Goal: Task Accomplishment & Management: Use online tool/utility

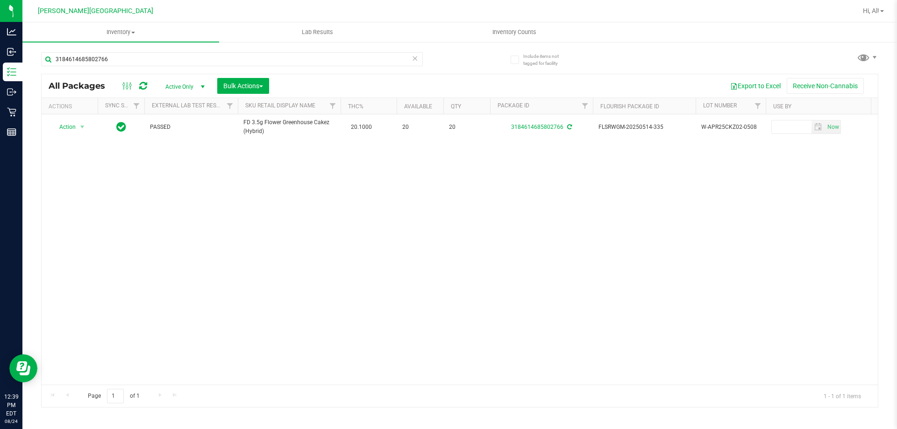
click at [416, 58] on icon at bounding box center [415, 57] width 7 height 11
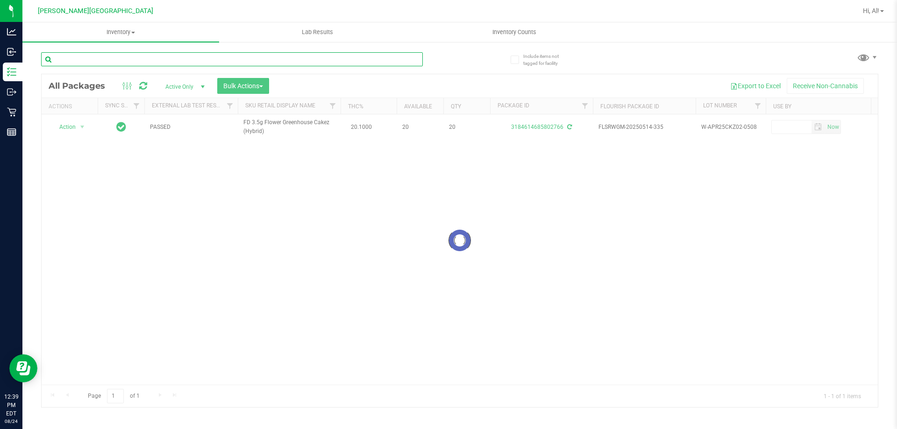
click at [404, 58] on input "text" at bounding box center [232, 59] width 382 height 14
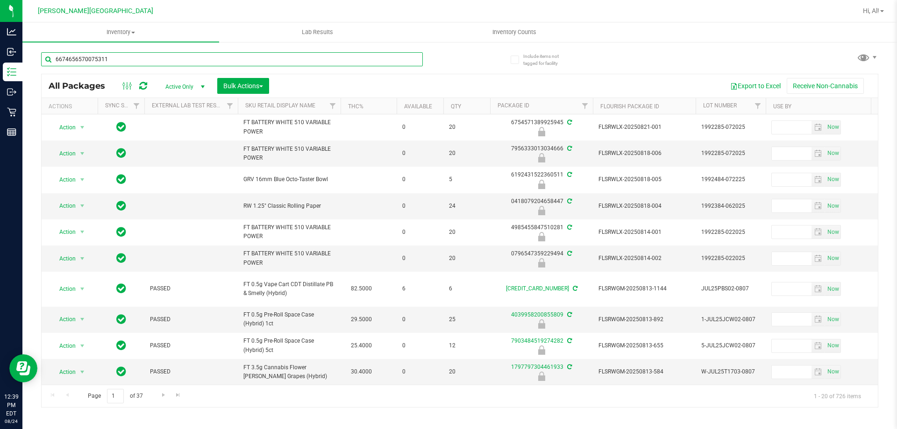
type input "6674656570075311"
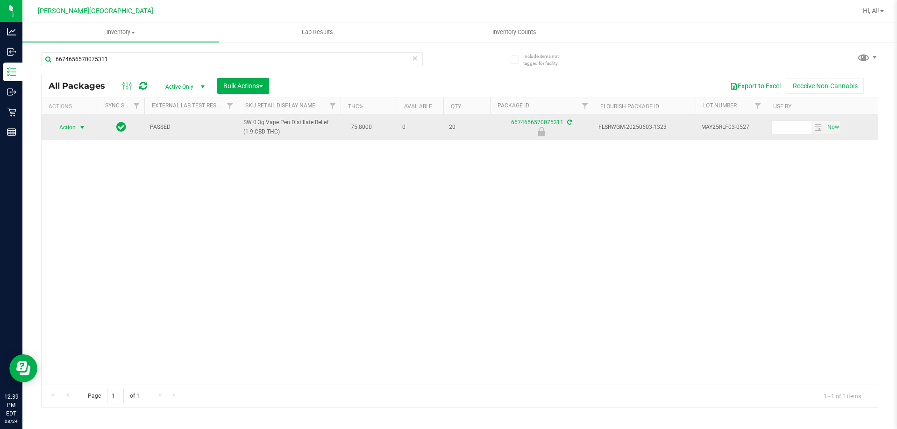
click at [74, 126] on span "Action" at bounding box center [69, 127] width 37 height 13
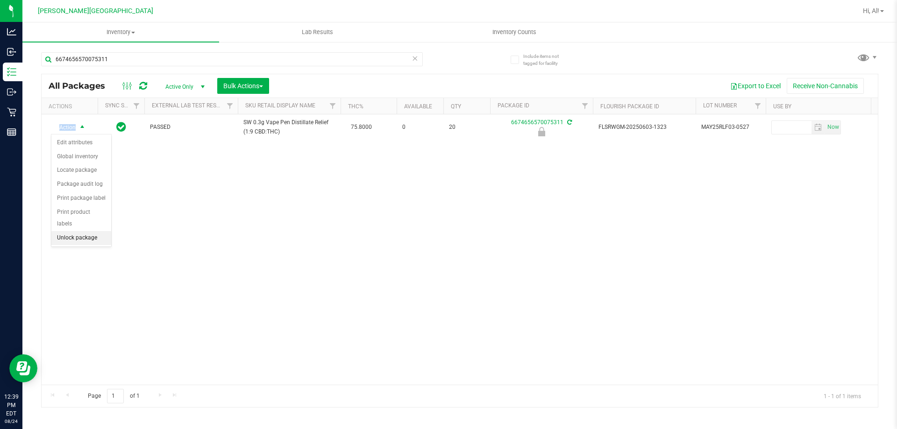
click at [79, 232] on li "Unlock package" at bounding box center [81, 238] width 60 height 14
click at [418, 59] on icon at bounding box center [415, 57] width 7 height 11
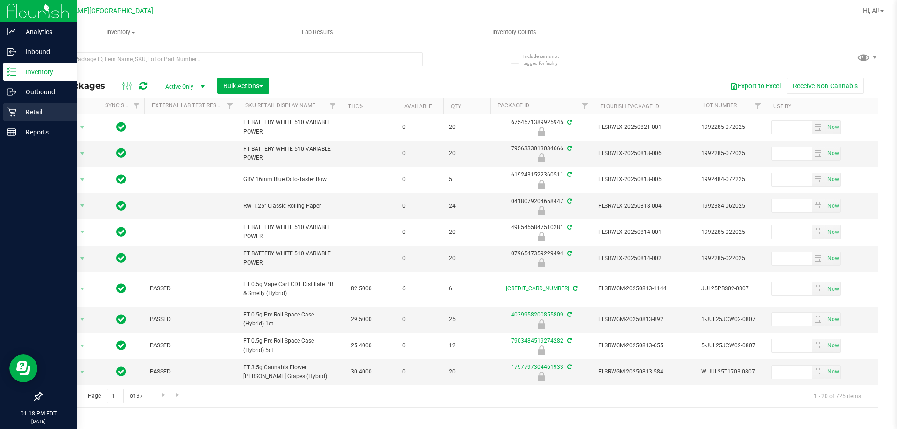
click at [20, 109] on p "Retail" at bounding box center [44, 112] width 56 height 11
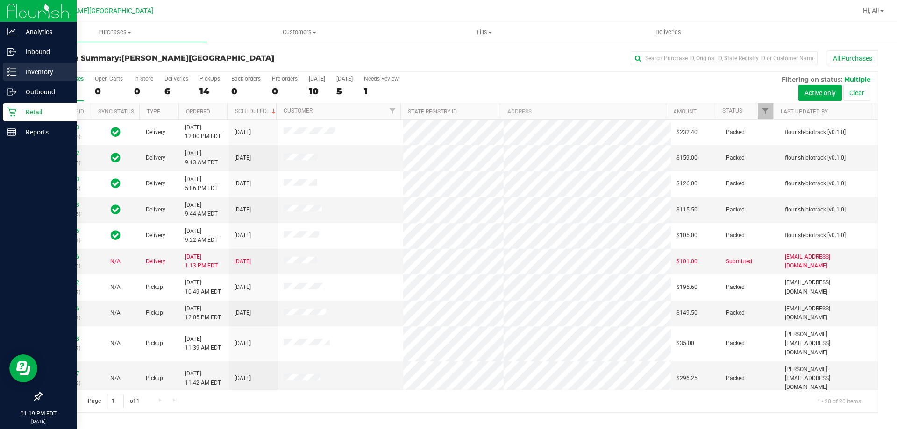
click at [28, 70] on p "Inventory" at bounding box center [44, 71] width 56 height 11
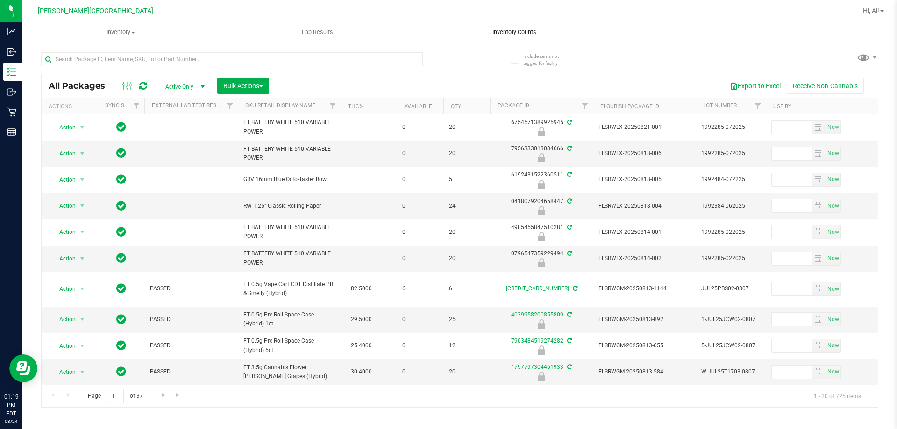
click at [499, 36] on uib-tab-heading "Inventory Counts" at bounding box center [514, 32] width 196 height 19
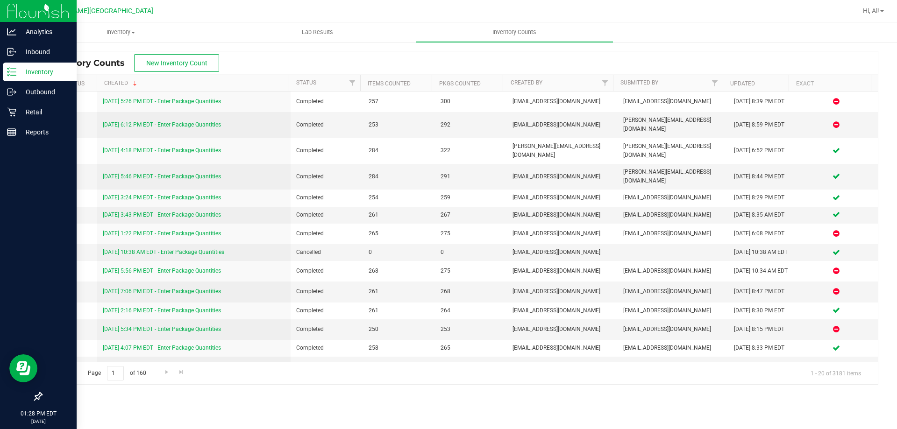
click at [28, 76] on p "Inventory" at bounding box center [44, 71] width 56 height 11
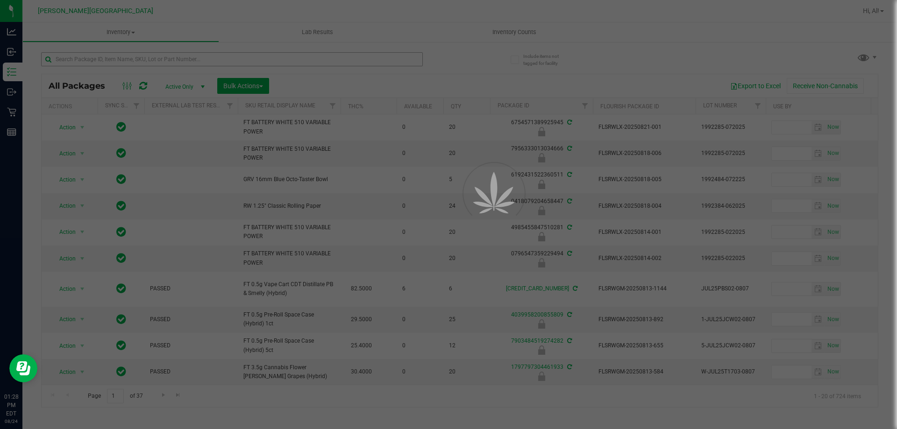
click at [142, 59] on div at bounding box center [448, 214] width 897 height 429
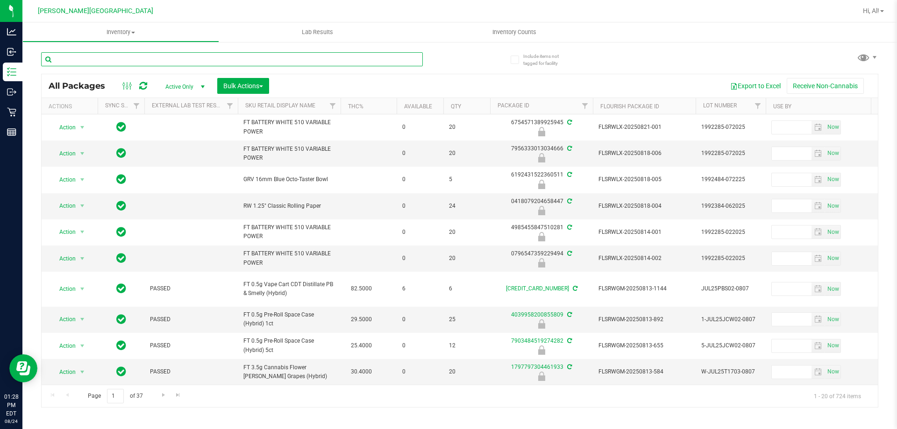
click at [142, 59] on input "text" at bounding box center [232, 59] width 382 height 14
type input "6306344366879759"
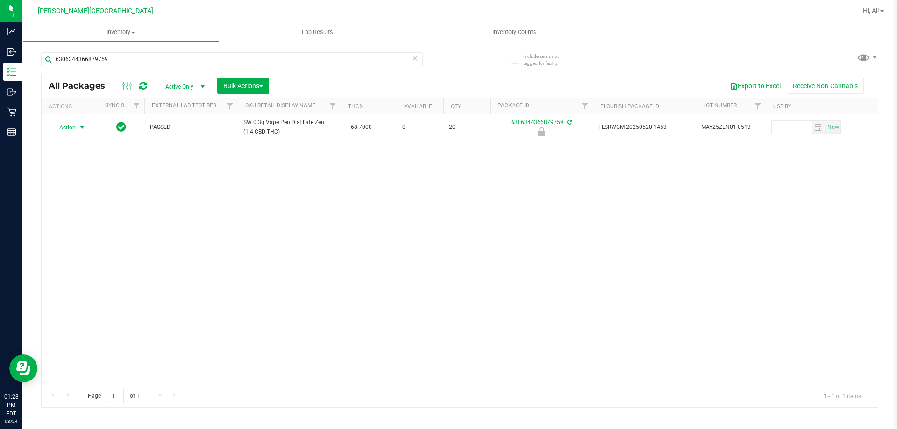
click at [76, 126] on span "Action" at bounding box center [63, 127] width 25 height 13
click at [82, 232] on li "Unlock package" at bounding box center [81, 238] width 60 height 14
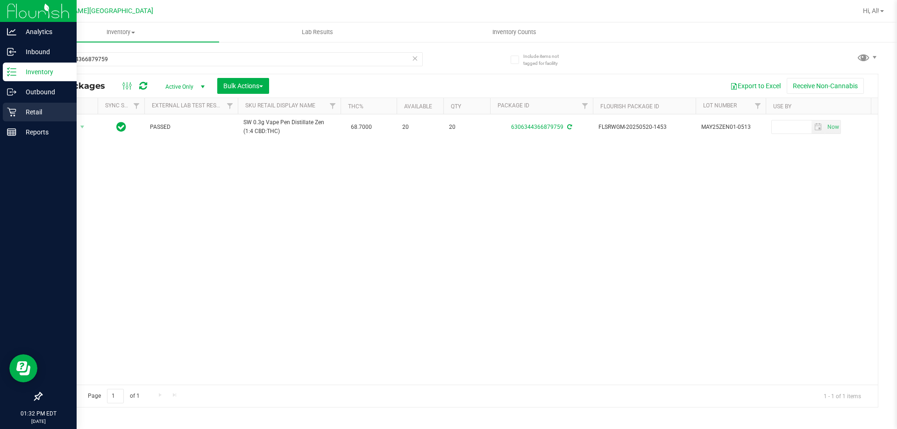
click at [35, 113] on p "Retail" at bounding box center [44, 112] width 56 height 11
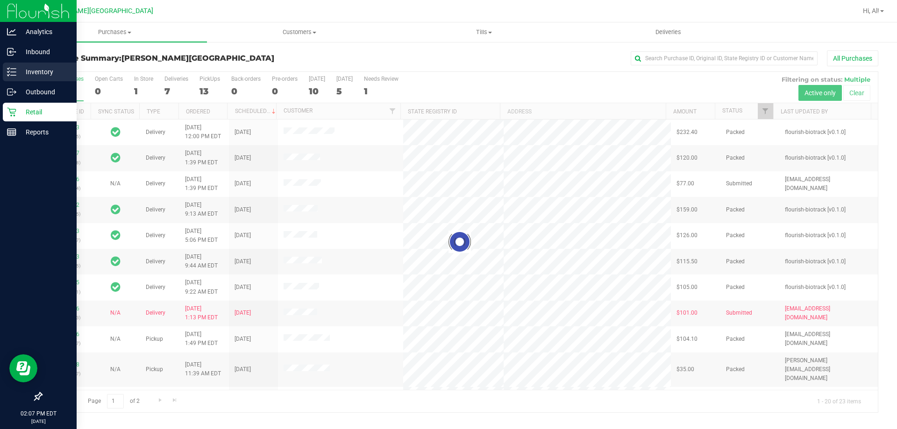
click at [15, 64] on div "Inventory" at bounding box center [40, 72] width 74 height 19
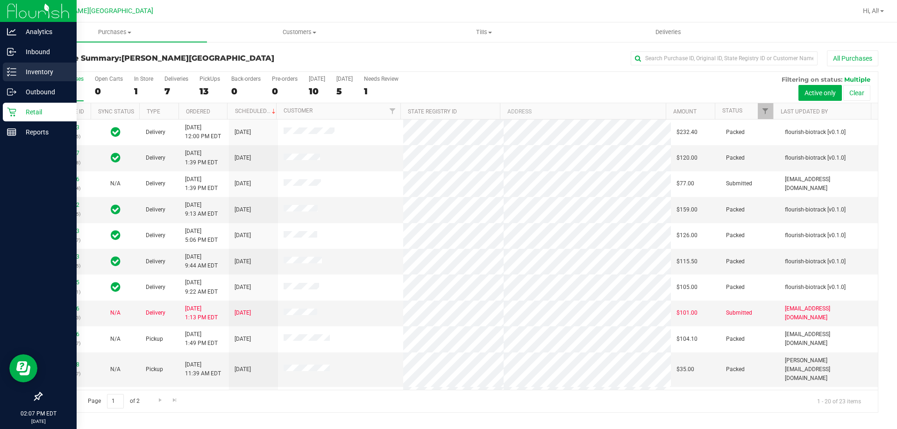
click at [11, 73] on icon at bounding box center [11, 71] width 9 height 9
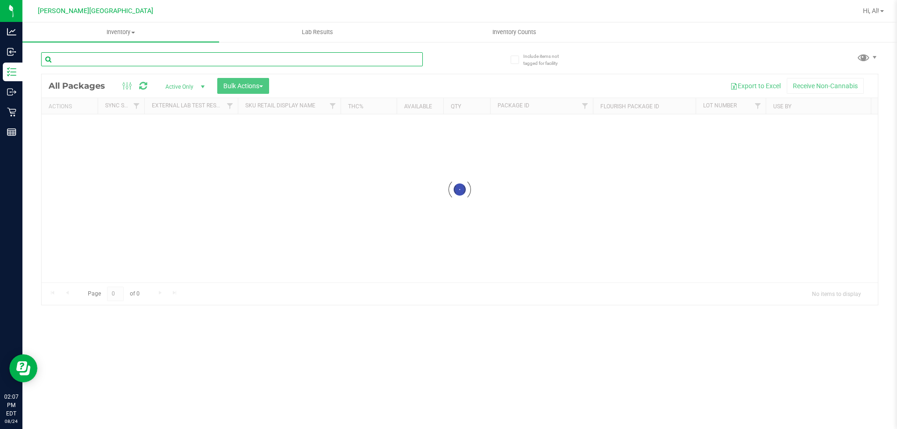
click at [200, 54] on input "text" at bounding box center [232, 59] width 382 height 14
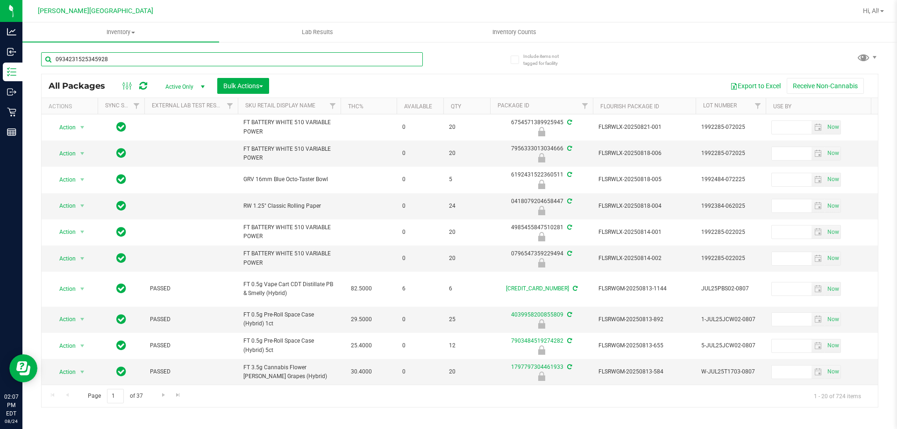
type input "0934231525345928"
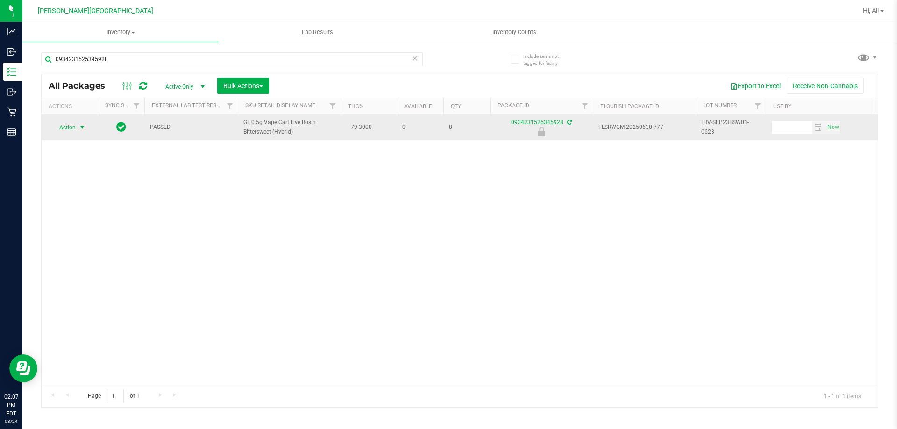
click at [79, 128] on span "select" at bounding box center [81, 127] width 7 height 7
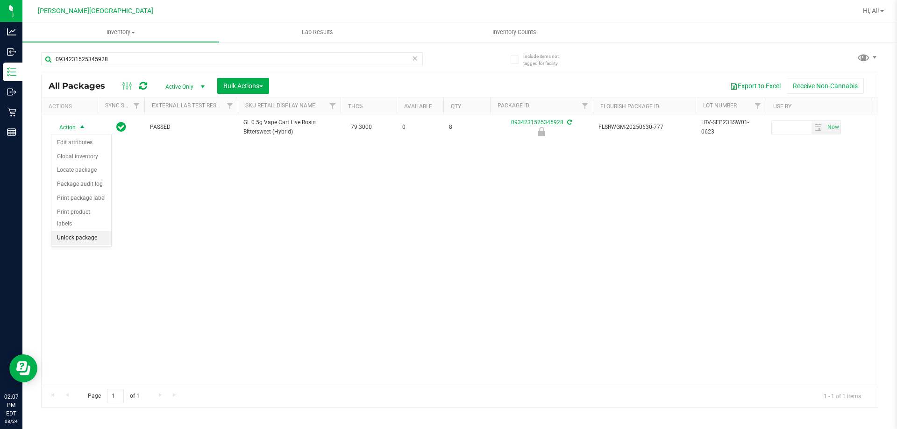
click at [72, 231] on li "Unlock package" at bounding box center [81, 238] width 60 height 14
